Goal: Task Accomplishment & Management: Complete application form

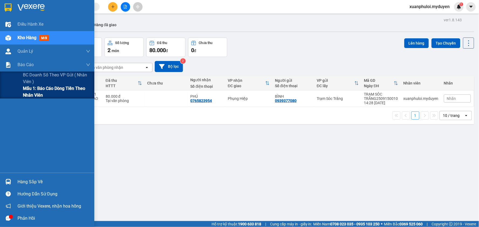
click at [30, 95] on span "Mẫu 1: Báo cáo dòng tiền theo nhân viên" at bounding box center [56, 91] width 67 height 13
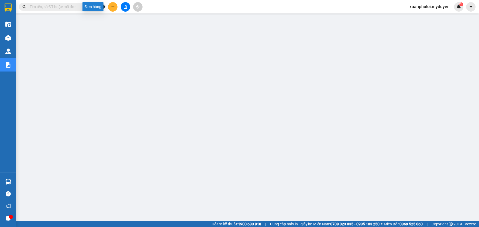
click at [112, 10] on button at bounding box center [112, 6] width 9 height 9
click at [118, 18] on div at bounding box center [114, 20] width 7 height 6
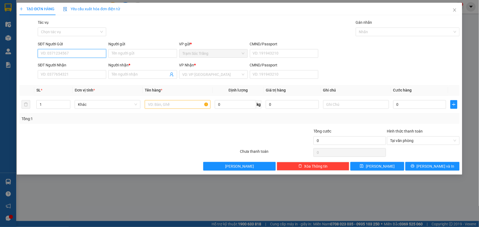
click at [68, 53] on input "SĐT Người Gửi" at bounding box center [72, 53] width 68 height 9
type input "0775752036"
click at [152, 55] on input "Người gửi" at bounding box center [142, 53] width 68 height 9
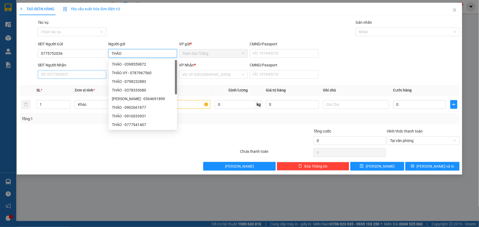
type input "THẢO"
click at [89, 71] on input "SĐT Người Nhận" at bounding box center [72, 74] width 68 height 9
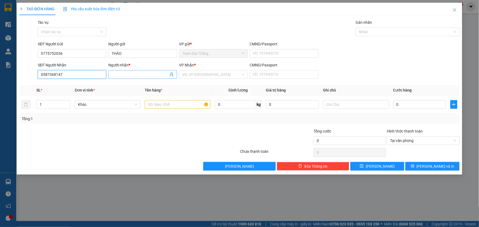
type input "0587368147"
click at [127, 73] on input "Người nhận *" at bounding box center [140, 74] width 57 height 6
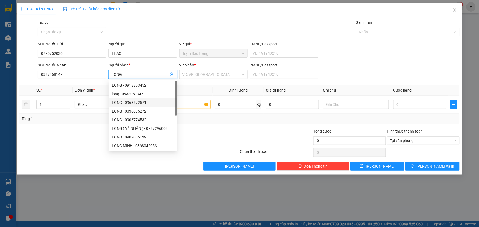
type input "LONG"
click at [77, 137] on div at bounding box center [92, 137] width 147 height 19
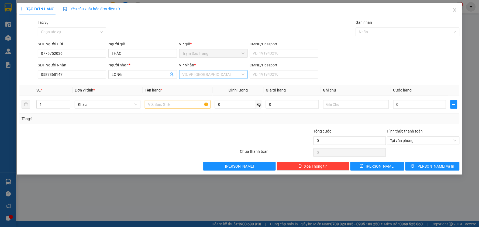
click at [241, 75] on div "VD: VP [GEOGRAPHIC_DATA]" at bounding box center [213, 74] width 68 height 9
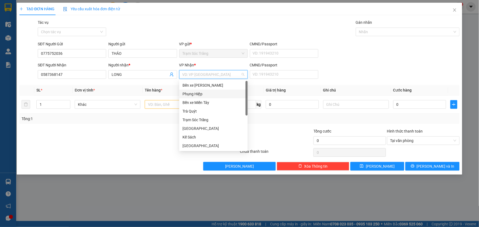
click at [208, 95] on div "Phụng Hiệp" at bounding box center [213, 94] width 62 height 6
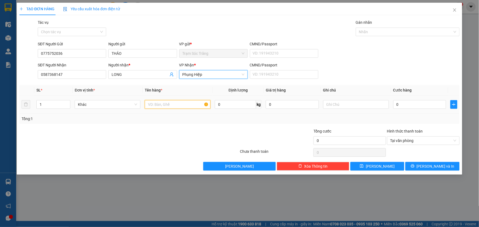
click at [168, 104] on input "text" at bounding box center [178, 104] width 66 height 9
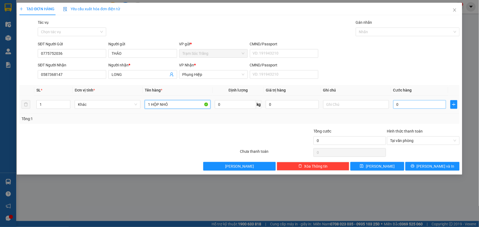
type input "1 HỘP NHỎ"
click at [440, 104] on input "0" at bounding box center [419, 104] width 53 height 9
type input "3"
type input "30"
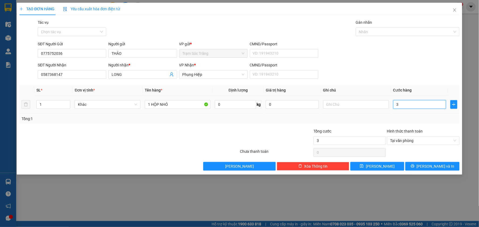
type input "30"
type input "300"
type input "3.000"
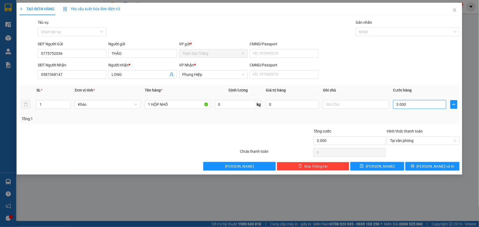
type input "30.000"
click at [415, 168] on span "printer" at bounding box center [413, 166] width 4 height 4
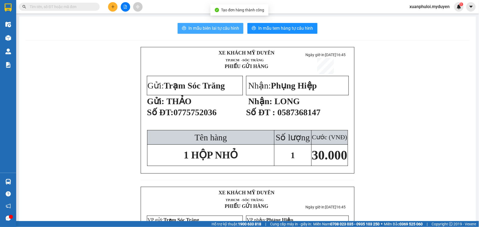
click at [200, 27] on span "In mẫu biên lai tự cấu hình" at bounding box center [213, 28] width 51 height 7
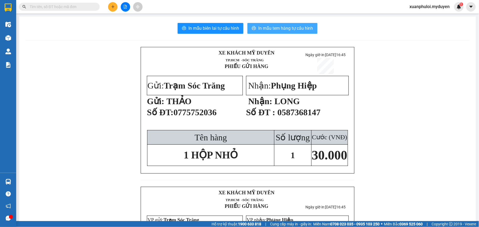
click at [305, 29] on span "In mẫu tem hàng tự cấu hình" at bounding box center [285, 28] width 55 height 7
click at [113, 9] on button at bounding box center [112, 6] width 9 height 9
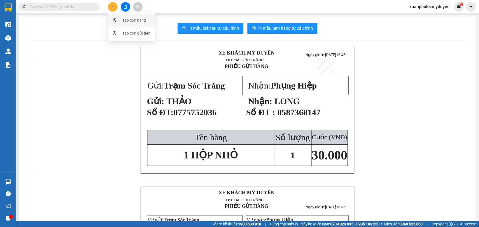
click at [139, 20] on div "Tạo đơn hàng" at bounding box center [133, 20] width 23 height 6
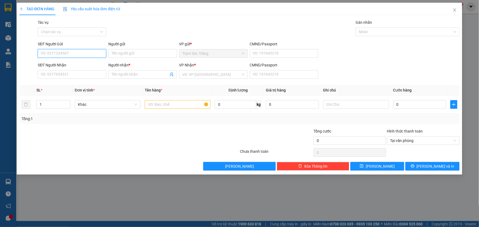
click at [64, 53] on input "SĐT Người Gửi" at bounding box center [72, 53] width 68 height 9
type input "0908834605"
drag, startPoint x: 57, startPoint y: 65, endPoint x: 176, endPoint y: 60, distance: 118.7
click at [58, 65] on div "0908834605 - [GEOGRAPHIC_DATA]" at bounding box center [72, 64] width 62 height 6
type input "phuong"
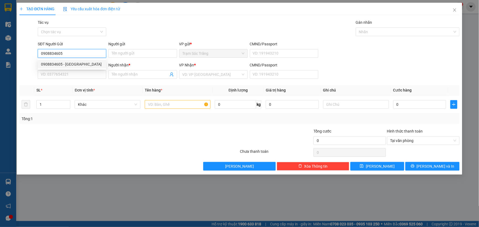
type input "0938743015"
type input "THƯ"
type input "30.000"
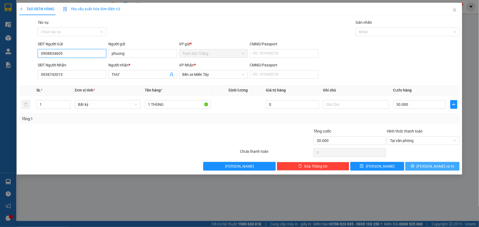
type input "0908834605"
click at [430, 168] on span "[PERSON_NAME] và In" at bounding box center [436, 166] width 38 height 6
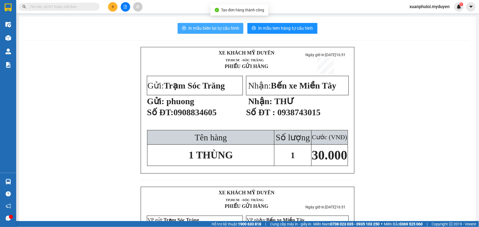
click at [198, 28] on span "In mẫu biên lai tự cấu hình" at bounding box center [213, 28] width 51 height 7
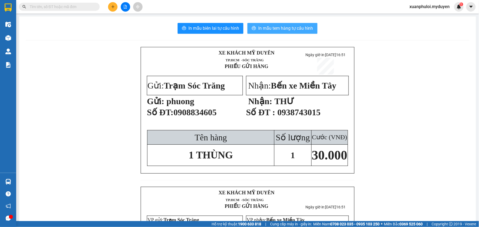
drag, startPoint x: 198, startPoint y: 28, endPoint x: 264, endPoint y: 32, distance: 66.7
click at [264, 32] on button "In mẫu tem hàng tự cấu hình" at bounding box center [282, 28] width 70 height 11
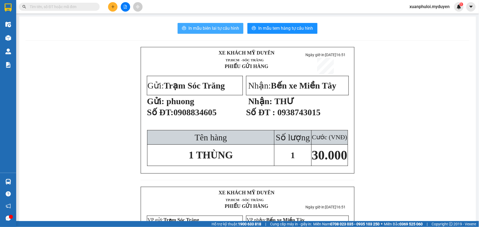
click at [206, 30] on span "In mẫu biên lai tự cấu hình" at bounding box center [213, 28] width 51 height 7
